Goal: Transaction & Acquisition: Purchase product/service

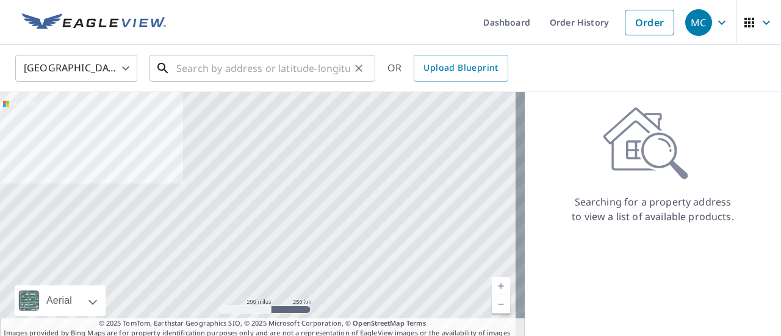
click at [291, 82] on div "​" at bounding box center [263, 68] width 226 height 27
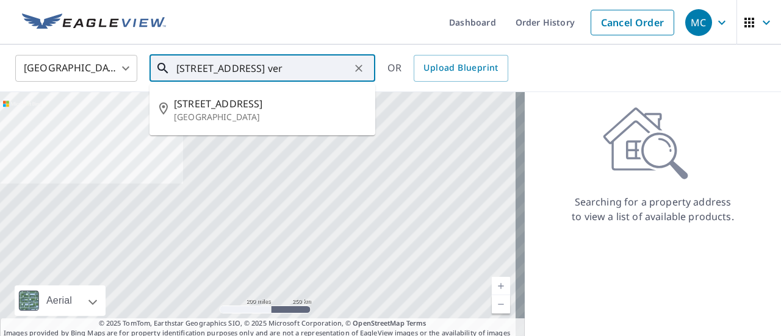
click at [256, 118] on p "[GEOGRAPHIC_DATA]" at bounding box center [270, 117] width 192 height 12
type input "[STREET_ADDRESS]"
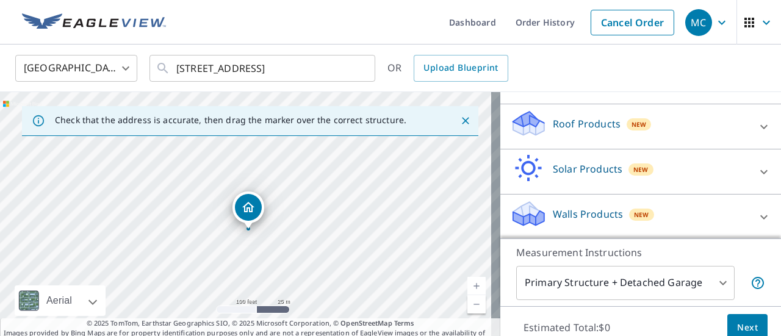
click at [652, 132] on div "Roof Products New" at bounding box center [629, 126] width 239 height 35
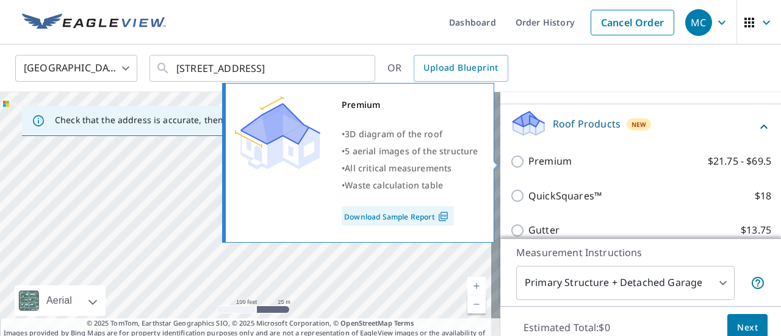
click at [652, 165] on label "Premium $21.75 - $69.5" at bounding box center [650, 161] width 243 height 15
click at [529, 165] on input "Premium $21.75 - $69.5" at bounding box center [519, 161] width 18 height 15
checkbox input "true"
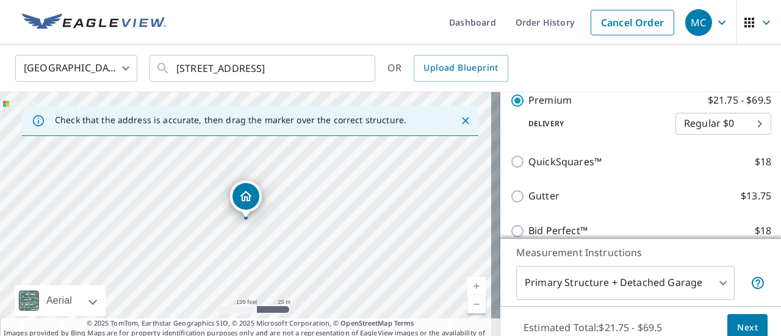
scroll to position [338, 0]
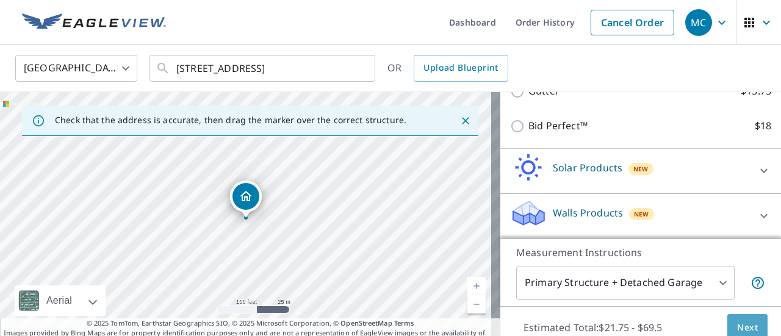
click at [743, 322] on span "Next" at bounding box center [747, 327] width 21 height 15
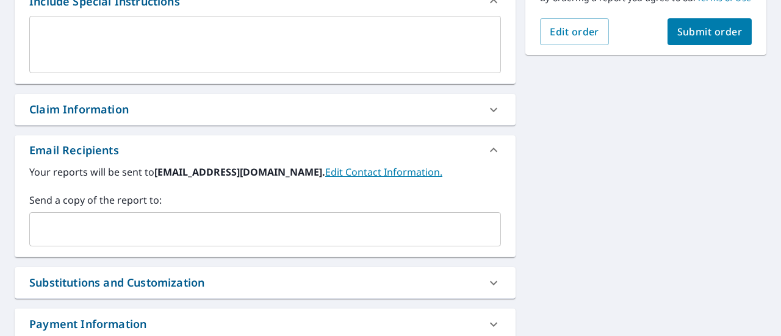
scroll to position [376, 0]
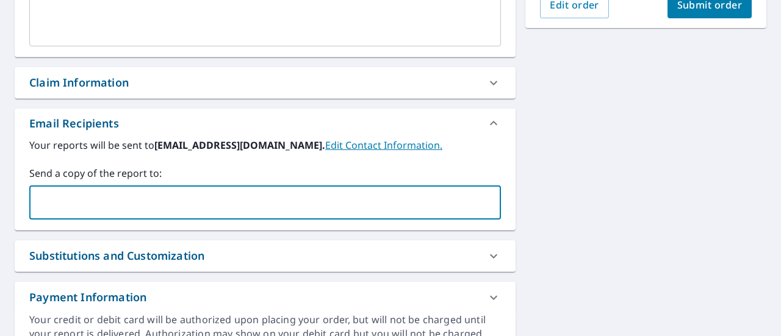
click at [192, 213] on input "text" at bounding box center [256, 202] width 443 height 23
type input "[EMAIL_ADDRESS][DOMAIN_NAME]"
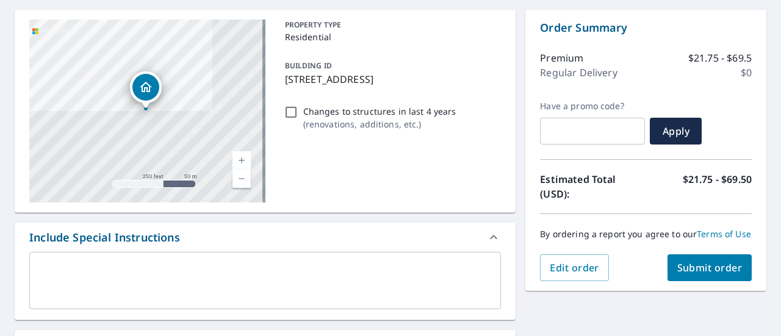
scroll to position [79, 0]
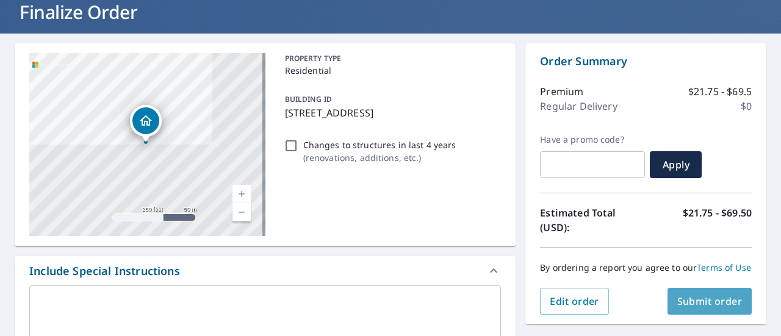
click at [688, 307] on span "Submit order" at bounding box center [709, 301] width 65 height 13
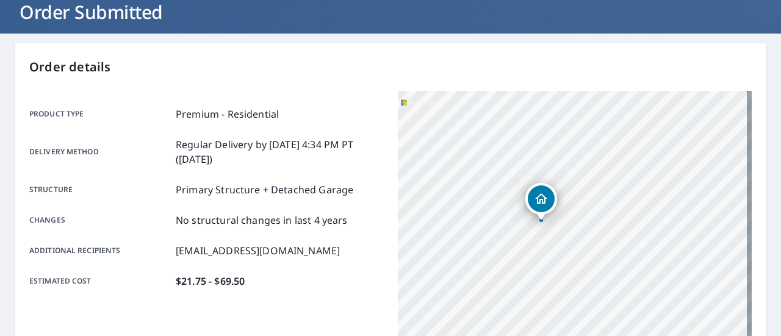
drag, startPoint x: 561, startPoint y: 242, endPoint x: 505, endPoint y: 224, distance: 58.5
click at [505, 224] on div "[STREET_ADDRESS]" at bounding box center [575, 243] width 354 height 305
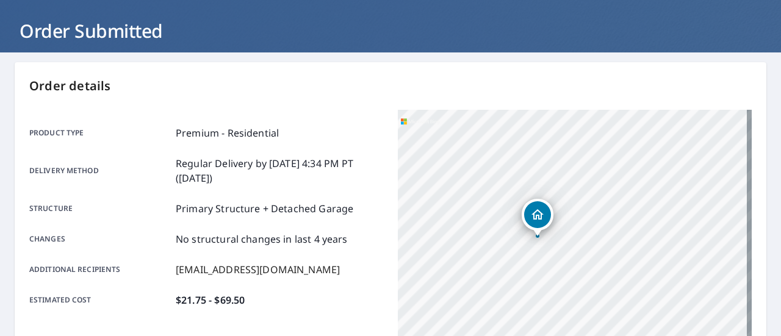
scroll to position [55, 0]
